Goal: Transaction & Acquisition: Purchase product/service

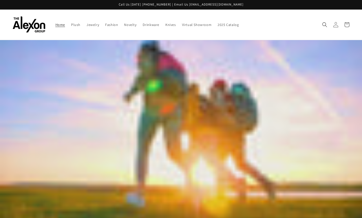
click at [336, 22] on icon at bounding box center [335, 24] width 5 height 5
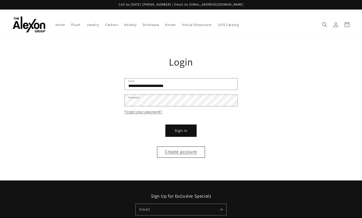
click at [190, 127] on button "Sign in" at bounding box center [181, 130] width 30 height 11
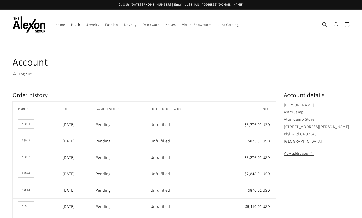
click at [77, 24] on span "Plush" at bounding box center [75, 24] width 9 height 5
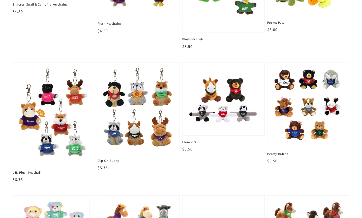
scroll to position [128, 0]
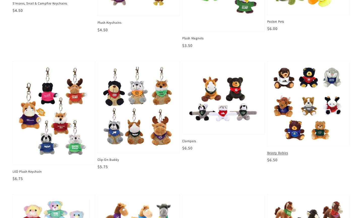
click at [309, 112] on img at bounding box center [308, 103] width 74 height 77
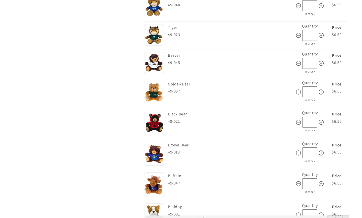
scroll to position [208, 0]
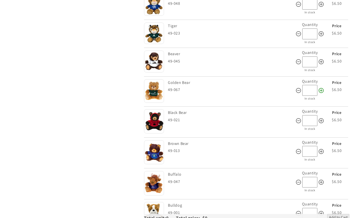
click at [321, 88] on icon at bounding box center [320, 90] width 5 height 5
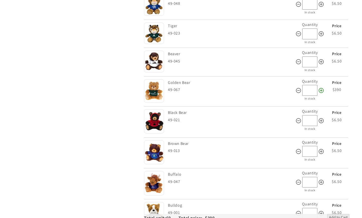
click at [321, 88] on icon at bounding box center [320, 90] width 5 height 5
click at [298, 87] on icon at bounding box center [298, 90] width 6 height 6
type input "**"
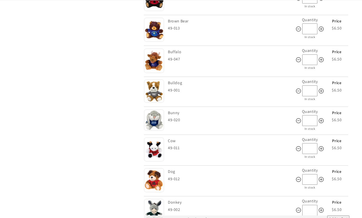
scroll to position [331, 0]
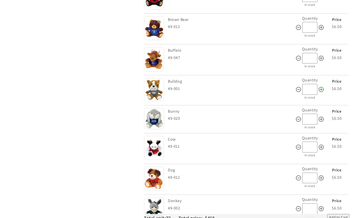
click at [320, 86] on icon at bounding box center [321, 89] width 6 height 6
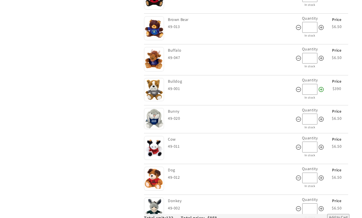
click at [320, 86] on icon at bounding box center [321, 89] width 6 height 6
type input "**"
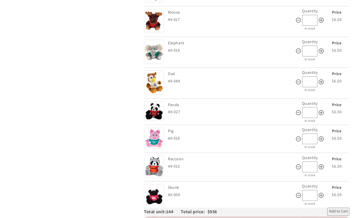
scroll to position [880, 0]
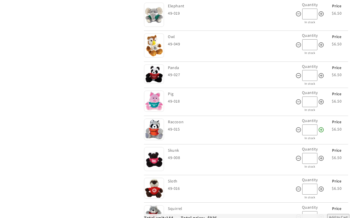
click at [321, 127] on icon at bounding box center [320, 129] width 5 height 5
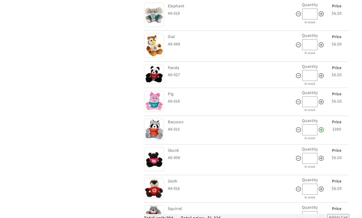
click at [321, 127] on icon at bounding box center [320, 129] width 5 height 5
type input "**"
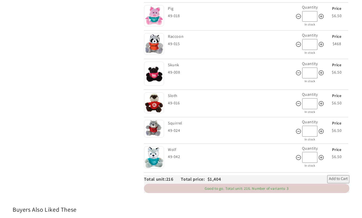
scroll to position [978, 0]
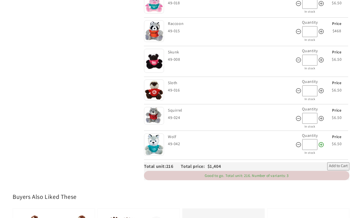
click at [321, 142] on icon at bounding box center [320, 144] width 5 height 5
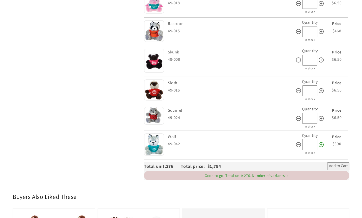
click at [321, 142] on icon at bounding box center [320, 144] width 5 height 5
click at [298, 142] on icon at bounding box center [298, 145] width 6 height 6
type input "**"
click at [339, 163] on span "Add to Cart" at bounding box center [338, 166] width 19 height 6
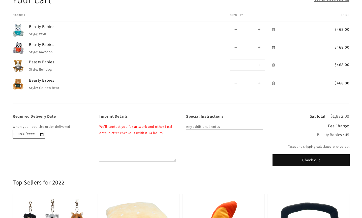
scroll to position [65, 0]
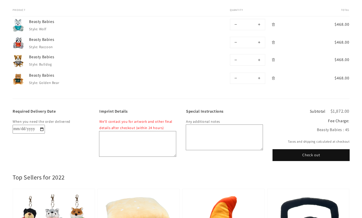
click at [42, 127] on input "Required Delivery Date" at bounding box center [29, 129] width 32 height 9
type input "**********"
click at [328, 155] on button "Check out" at bounding box center [311, 154] width 77 height 11
